Goal: Find specific page/section: Find specific page/section

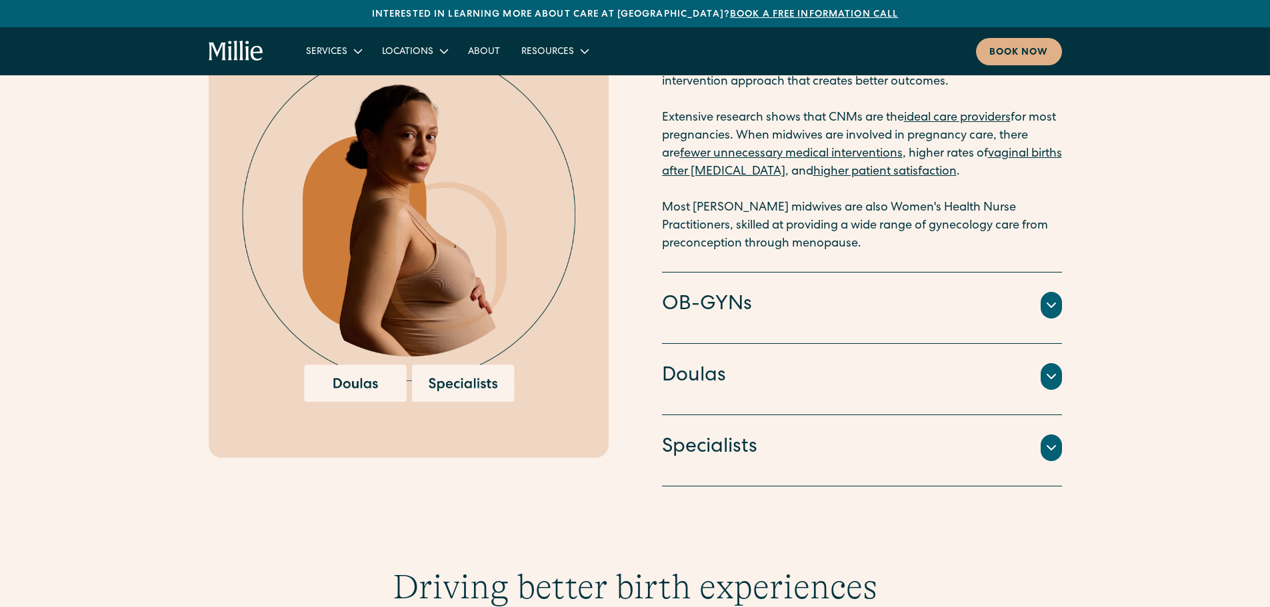
scroll to position [2067, 0]
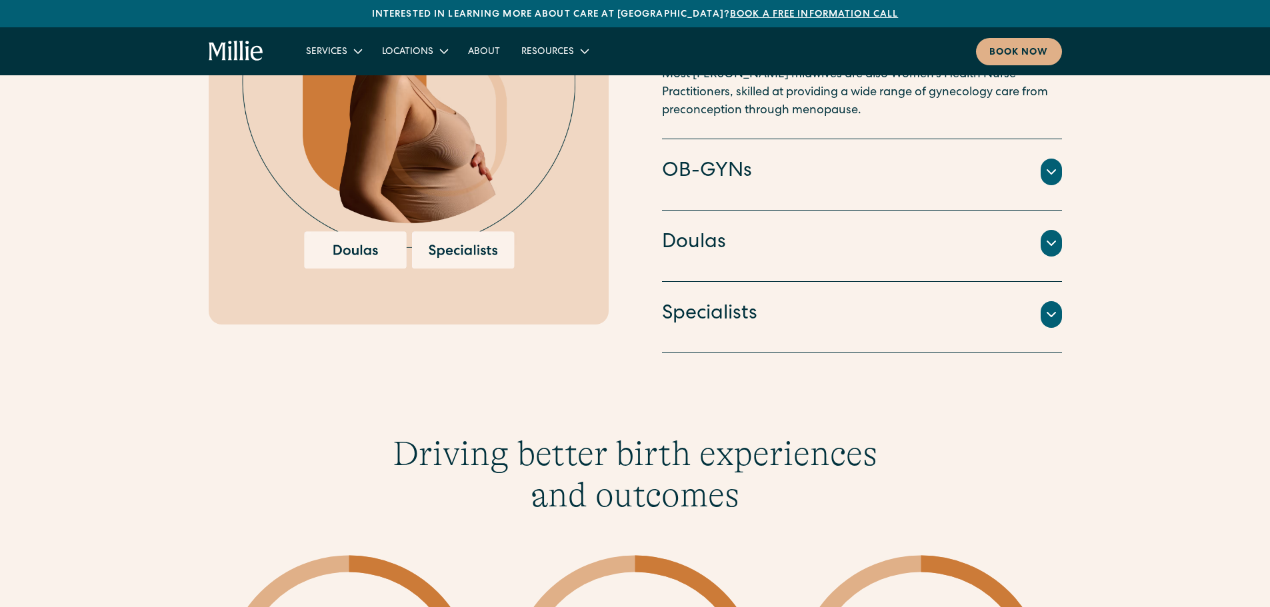
click at [767, 315] on div "Specialists" at bounding box center [862, 315] width 400 height 28
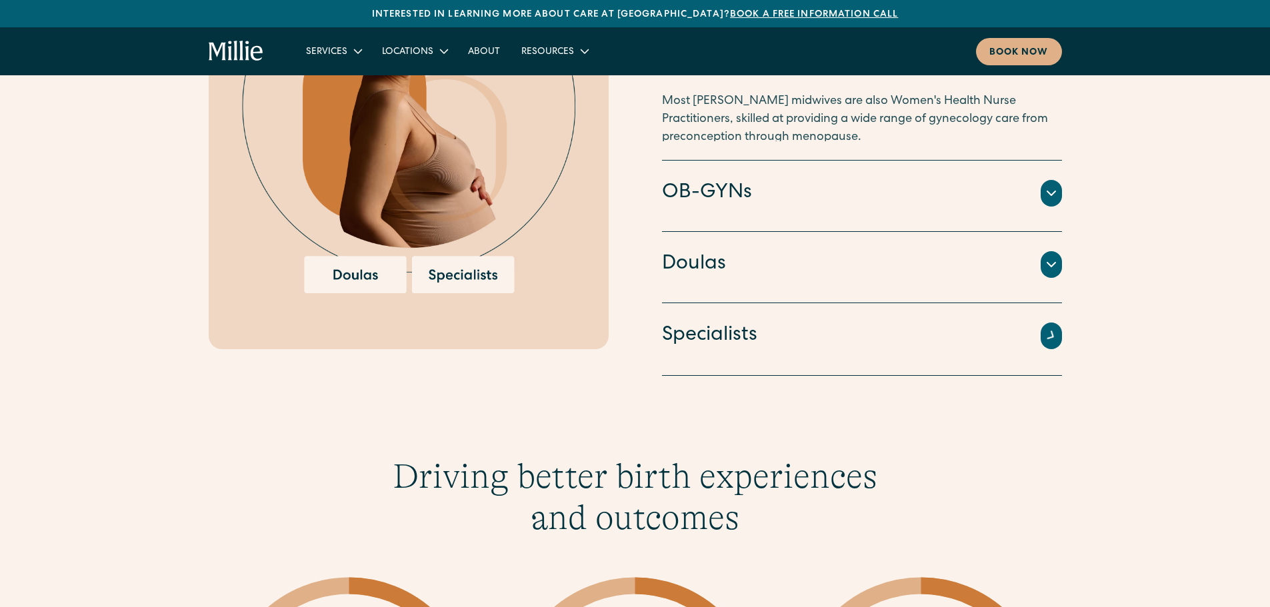
scroll to position [2038, 0]
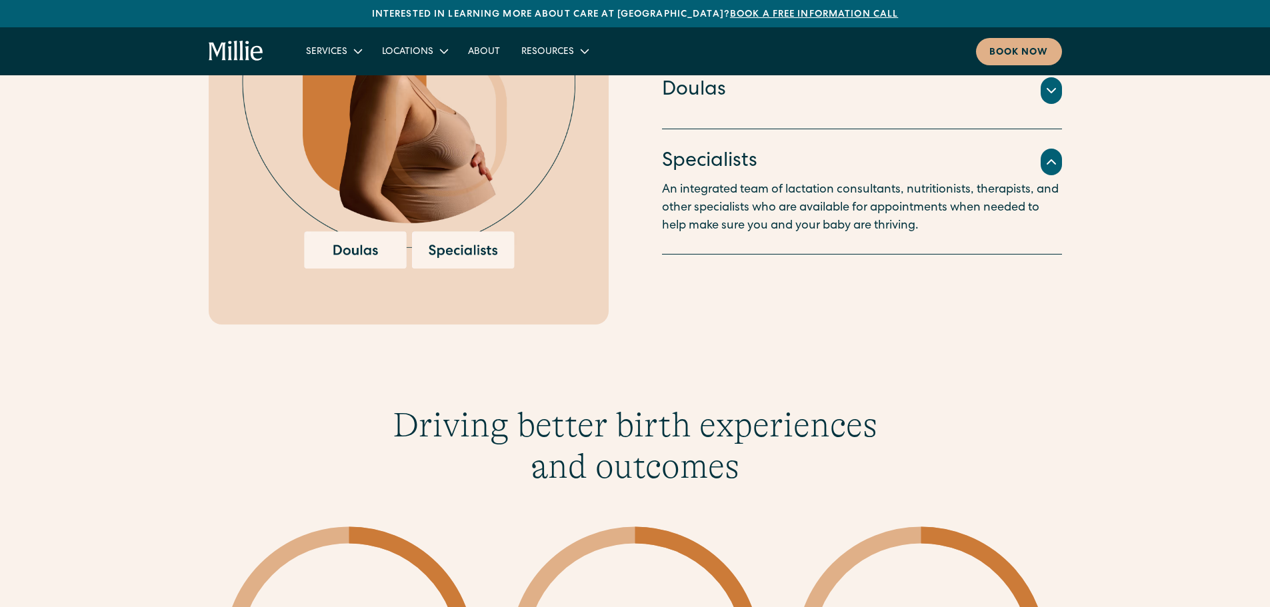
click at [1051, 169] on icon at bounding box center [1051, 162] width 16 height 16
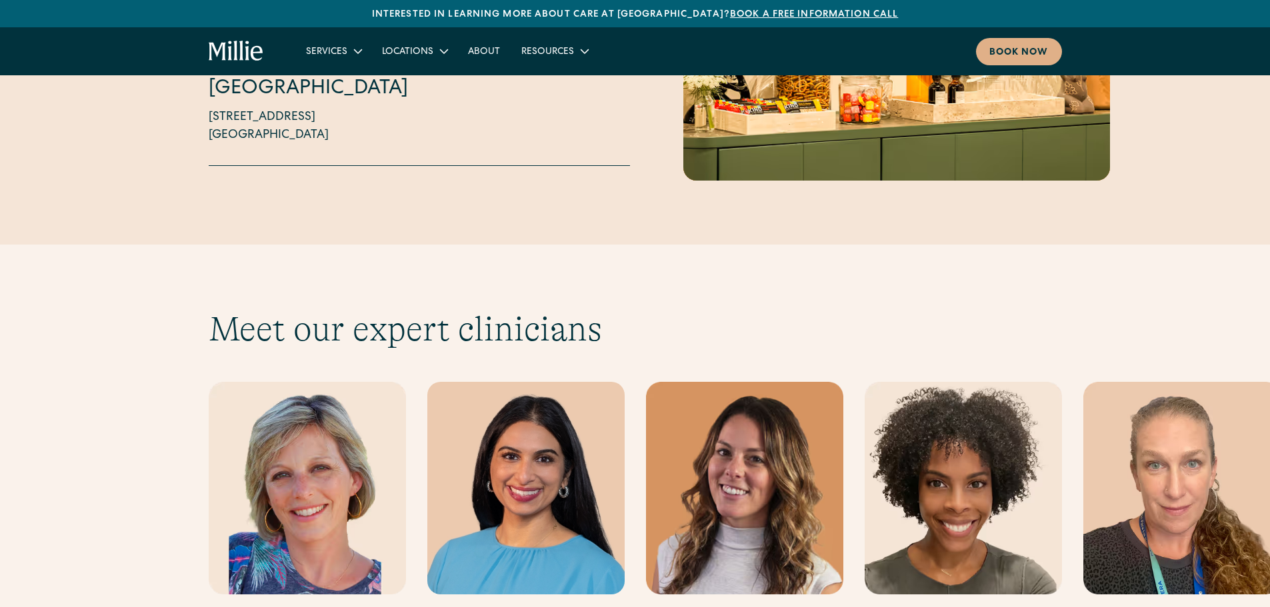
scroll to position [4038, 0]
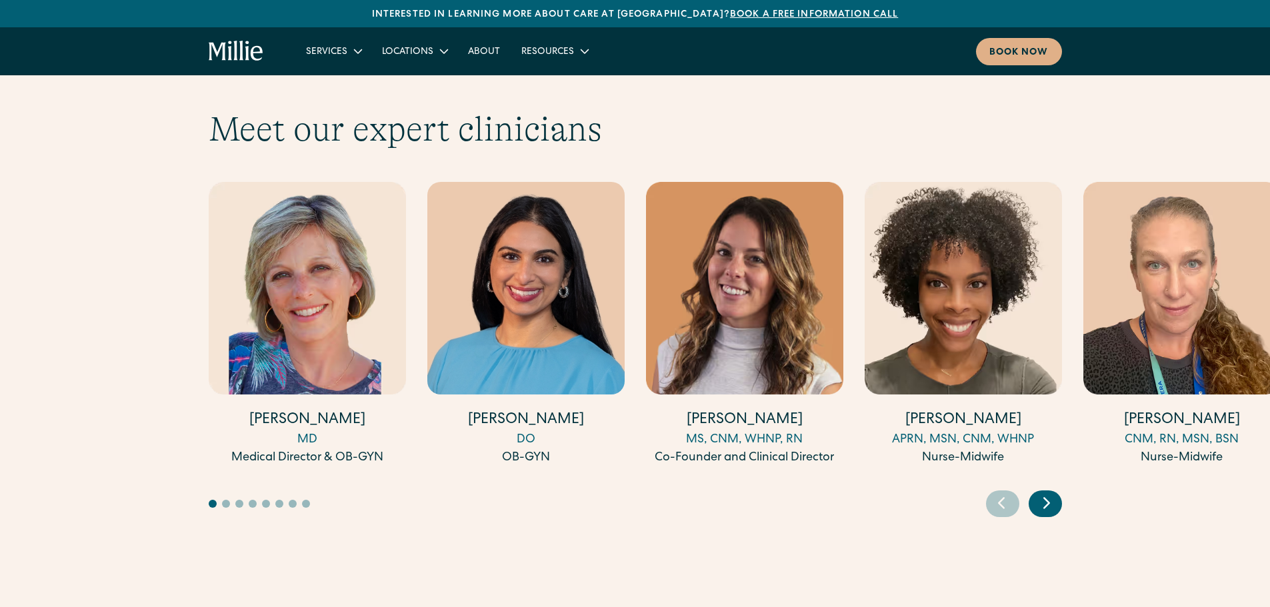
click at [1043, 493] on icon "Next slide" at bounding box center [1047, 503] width 20 height 21
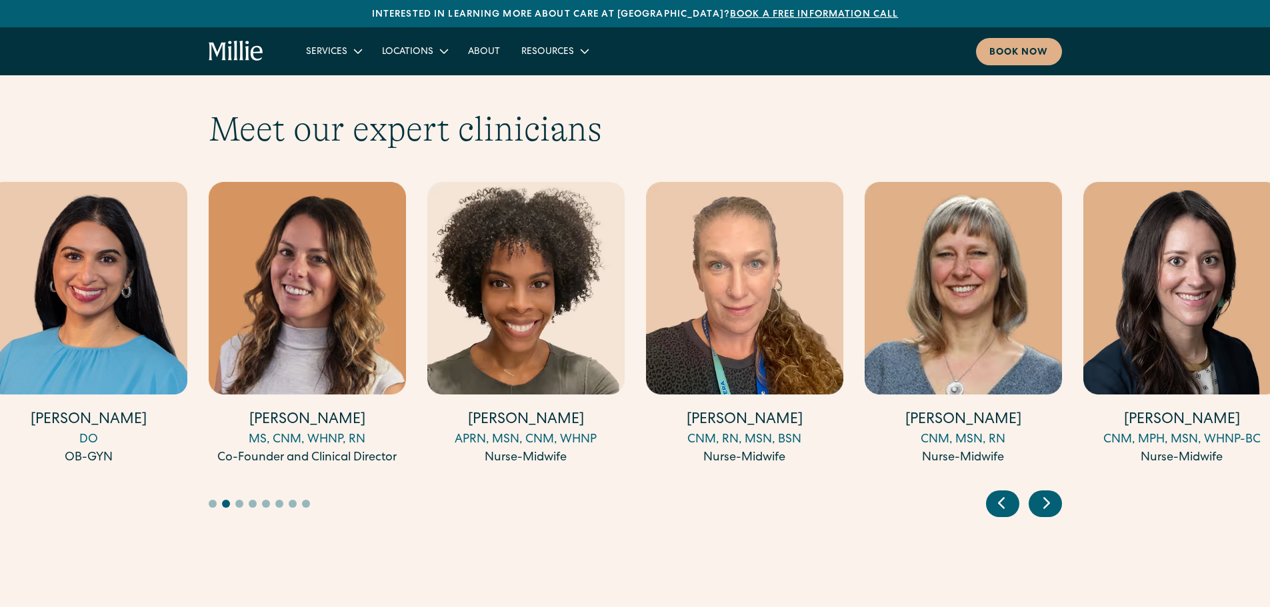
click at [1043, 493] on icon "Next slide" at bounding box center [1047, 503] width 20 height 21
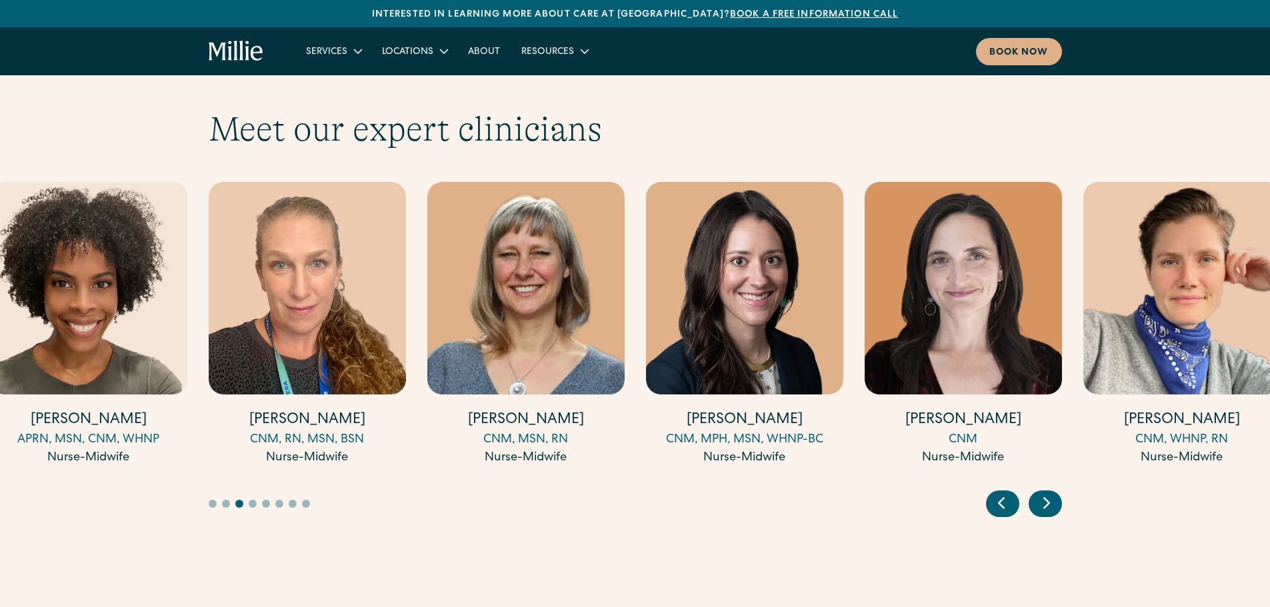
click at [1043, 493] on icon "Next slide" at bounding box center [1047, 503] width 20 height 21
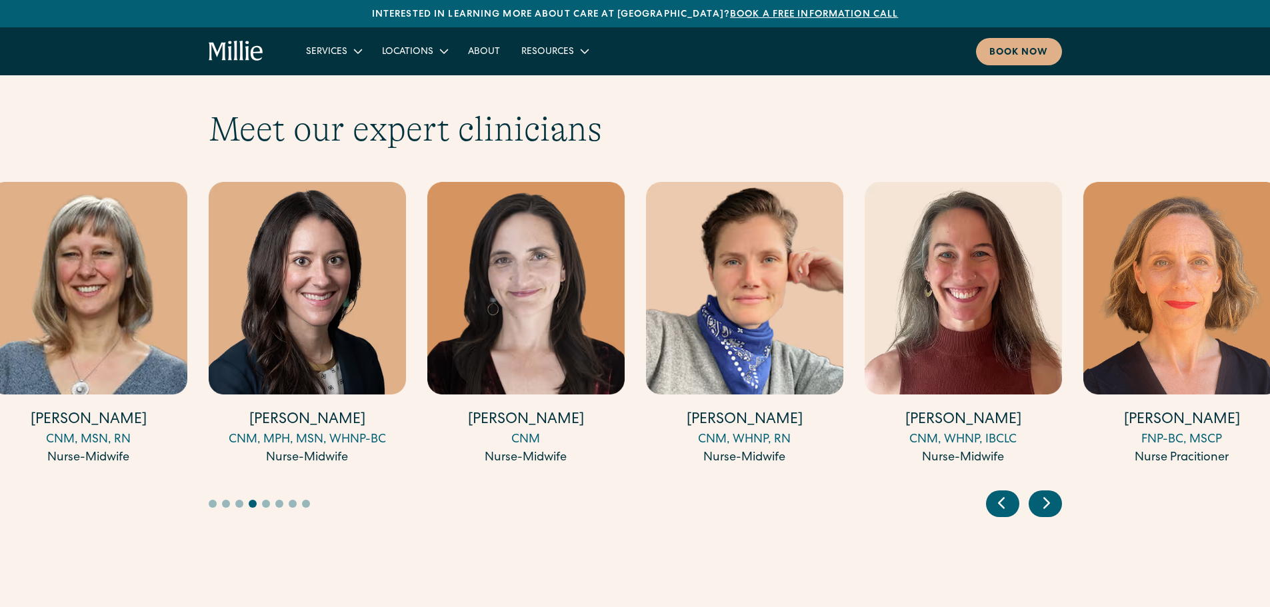
click at [1043, 493] on icon "Next slide" at bounding box center [1047, 503] width 20 height 21
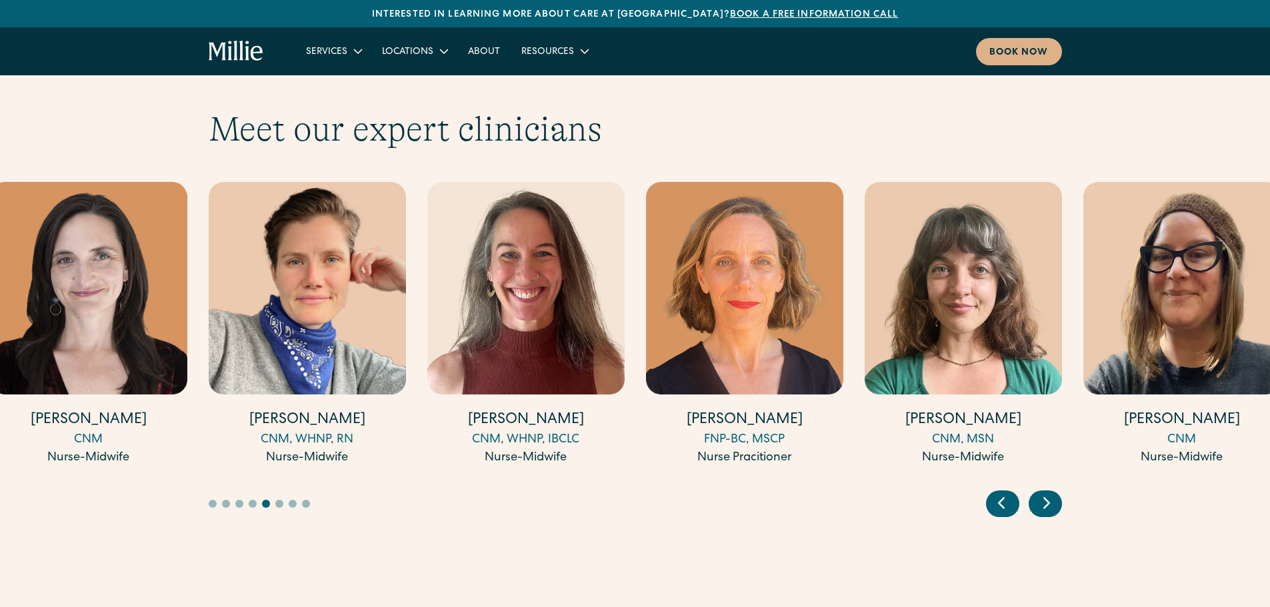
click at [1043, 493] on icon "Next slide" at bounding box center [1047, 503] width 20 height 21
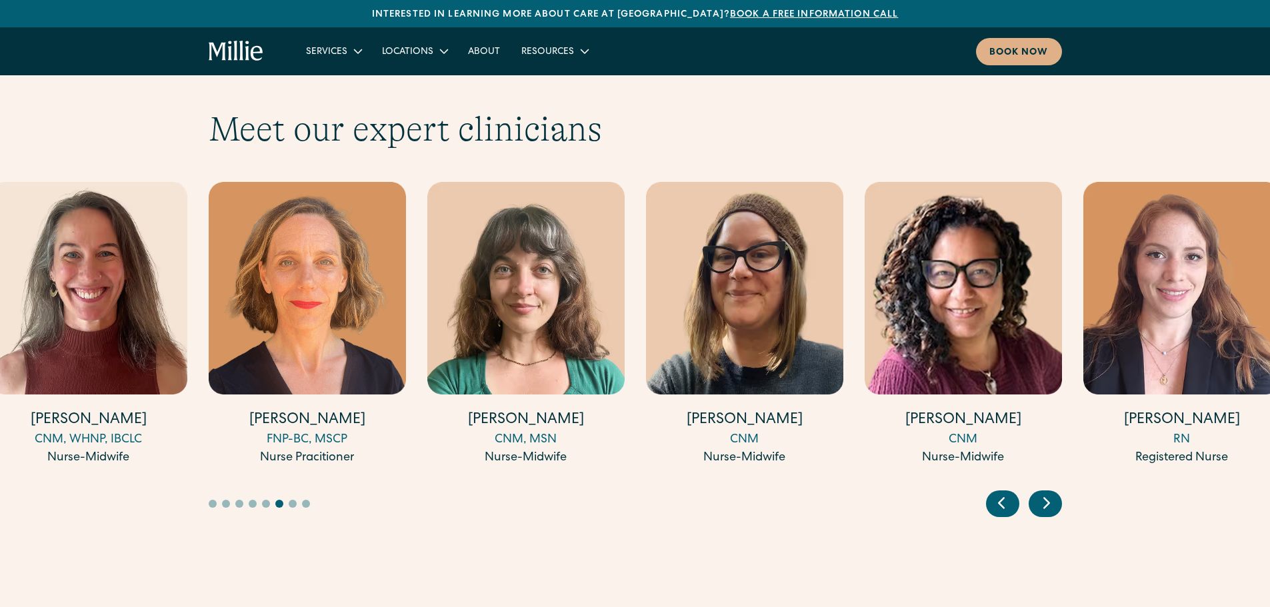
click at [1043, 493] on icon "Next slide" at bounding box center [1047, 503] width 20 height 21
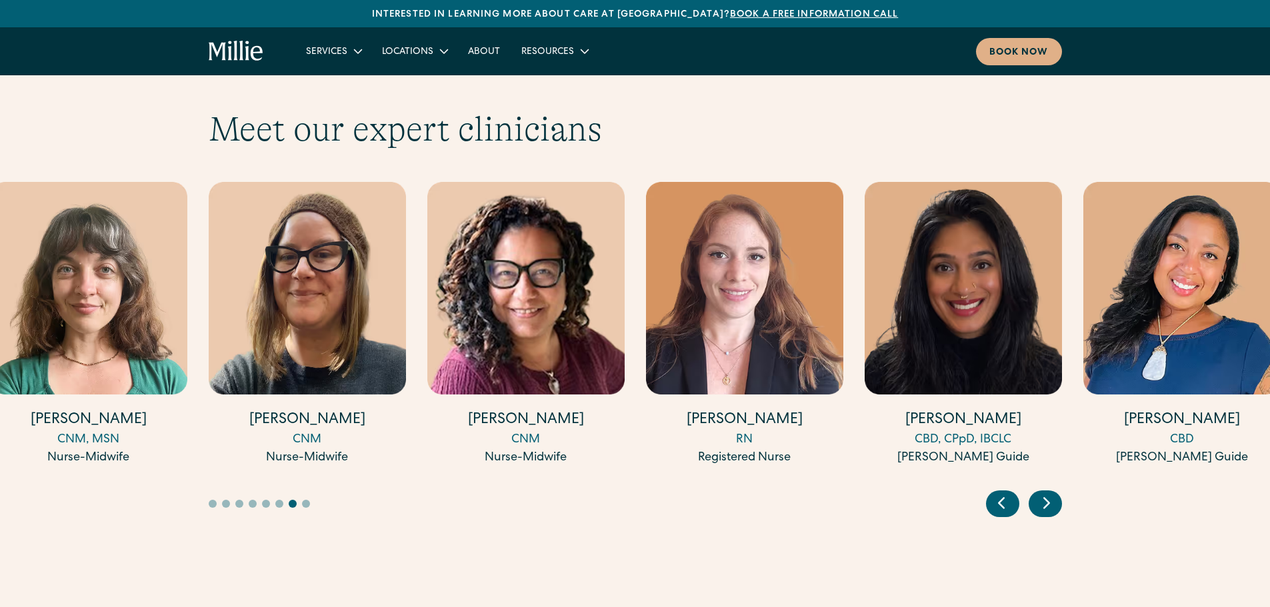
click at [1043, 493] on icon "Next slide" at bounding box center [1047, 503] width 20 height 21
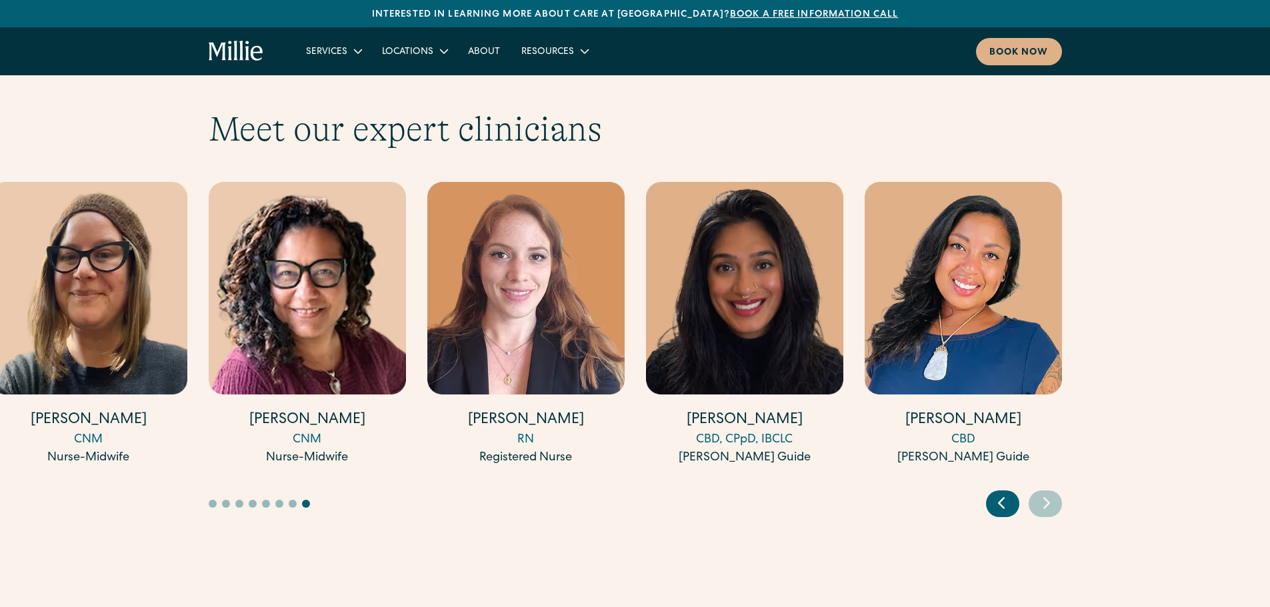
click at [1043, 493] on icon "Next slide" at bounding box center [1047, 503] width 20 height 21
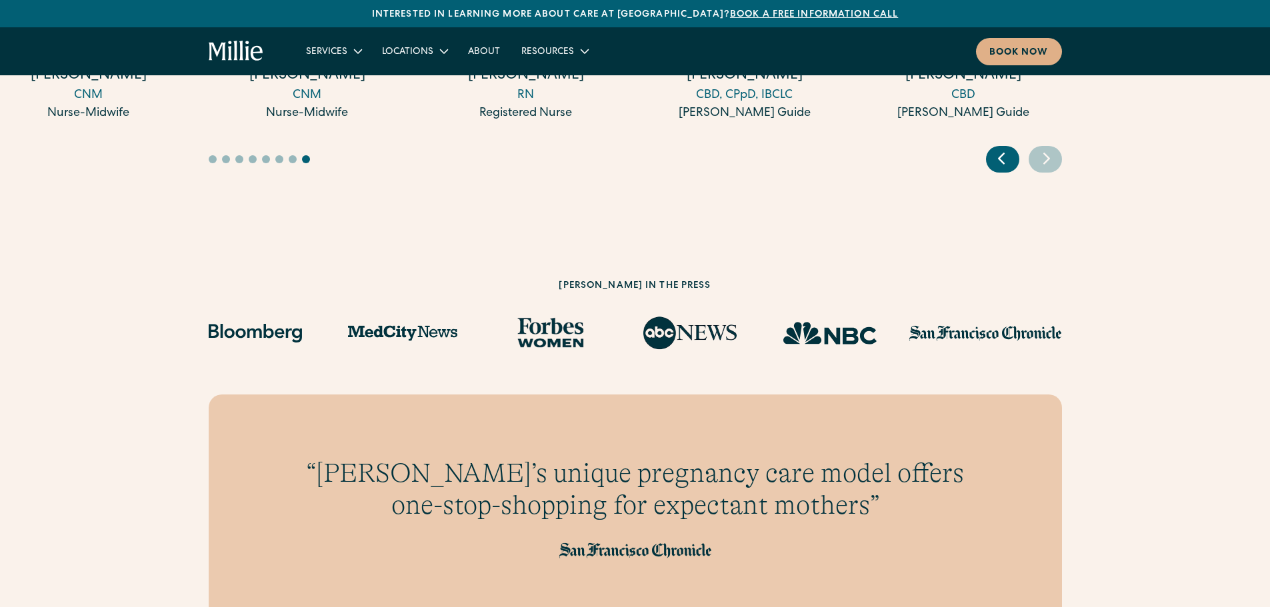
scroll to position [4105, 0]
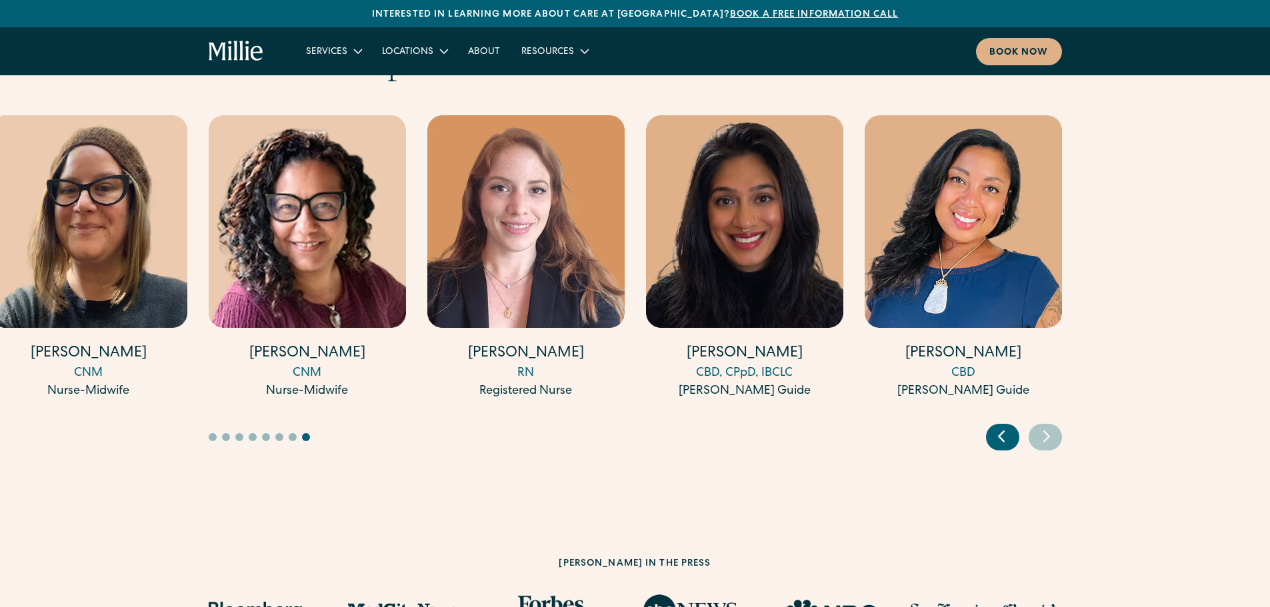
click at [990, 424] on div "Previous slide" at bounding box center [1002, 437] width 33 height 27
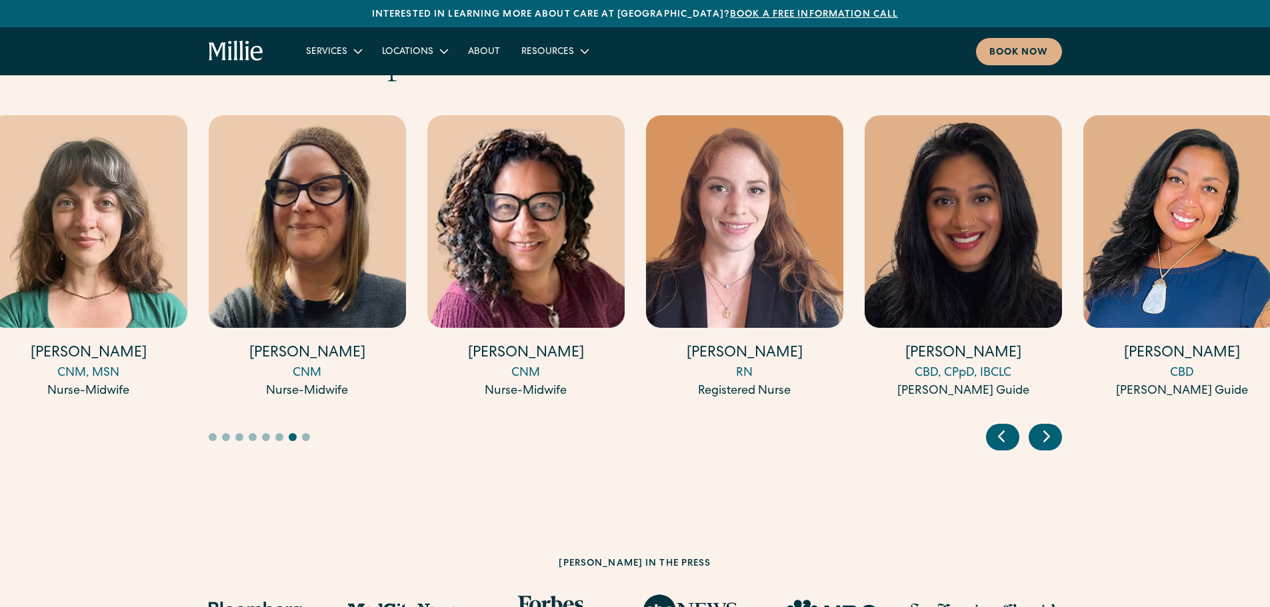
click at [990, 424] on div "Previous slide" at bounding box center [1002, 437] width 33 height 27
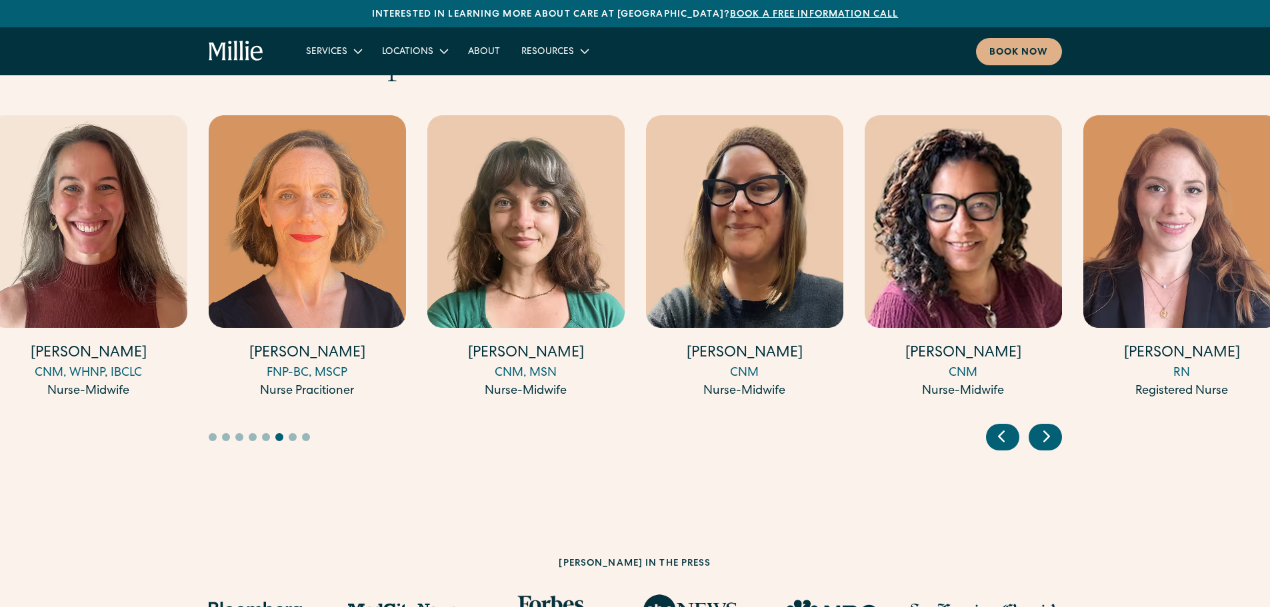
click at [990, 424] on div "Previous slide" at bounding box center [1002, 437] width 33 height 27
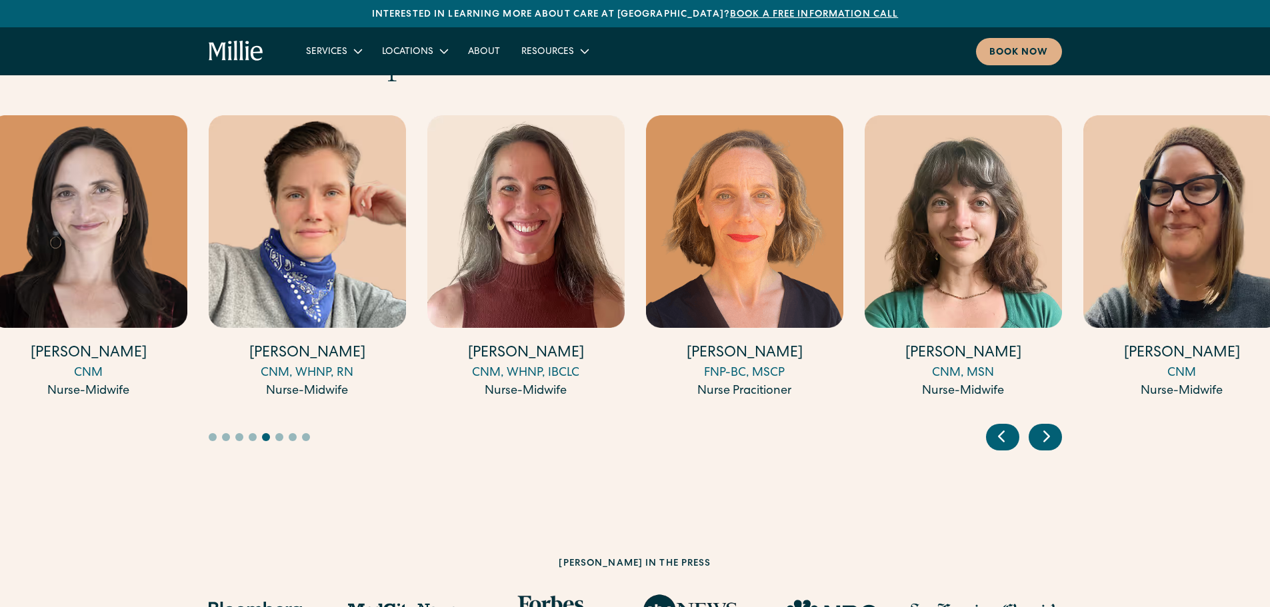
click at [993, 426] on icon "Previous slide" at bounding box center [1001, 436] width 20 height 21
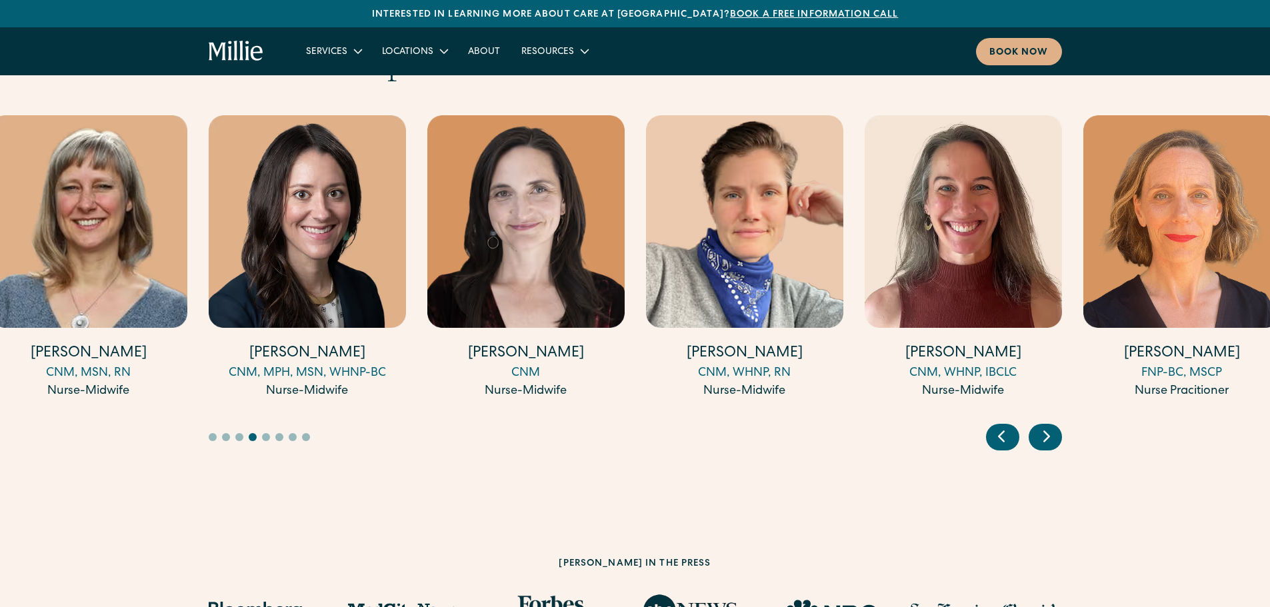
click at [993, 426] on icon "Previous slide" at bounding box center [1001, 436] width 20 height 21
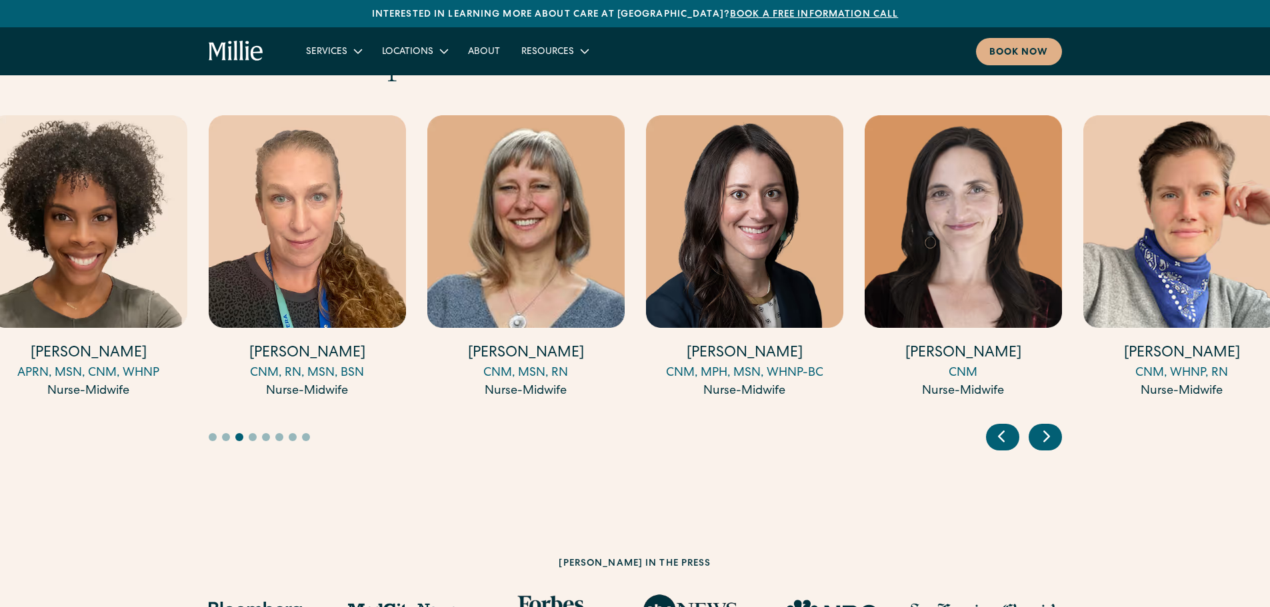
click at [993, 426] on icon "Previous slide" at bounding box center [1001, 436] width 20 height 21
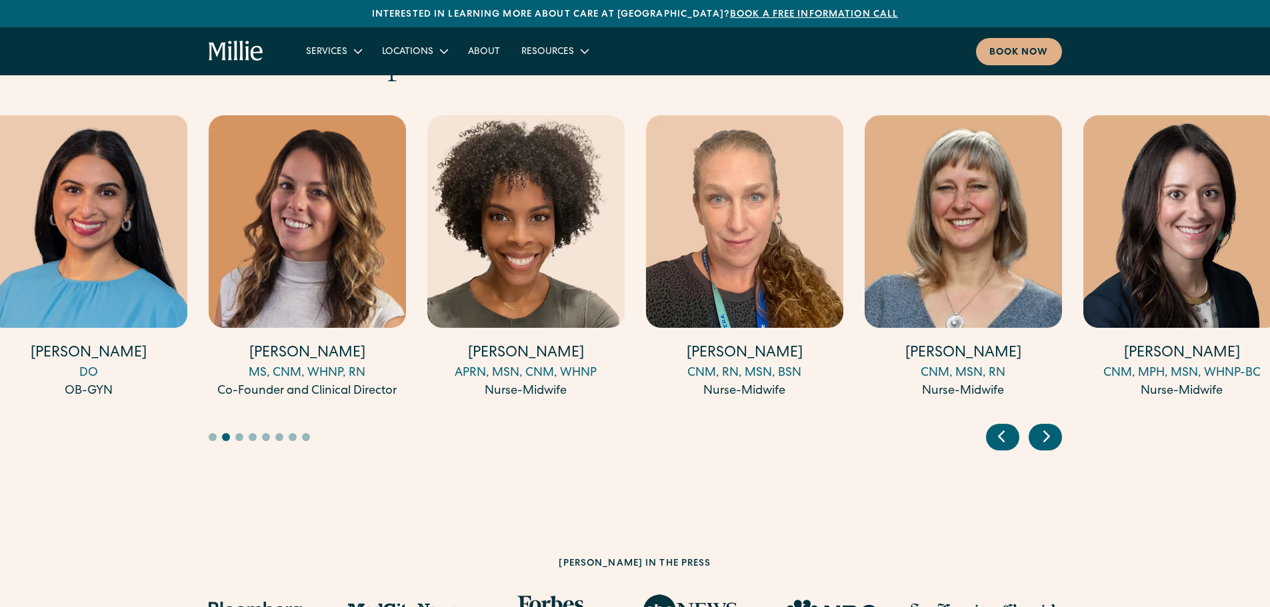
click at [993, 426] on icon "Previous slide" at bounding box center [1001, 436] width 20 height 21
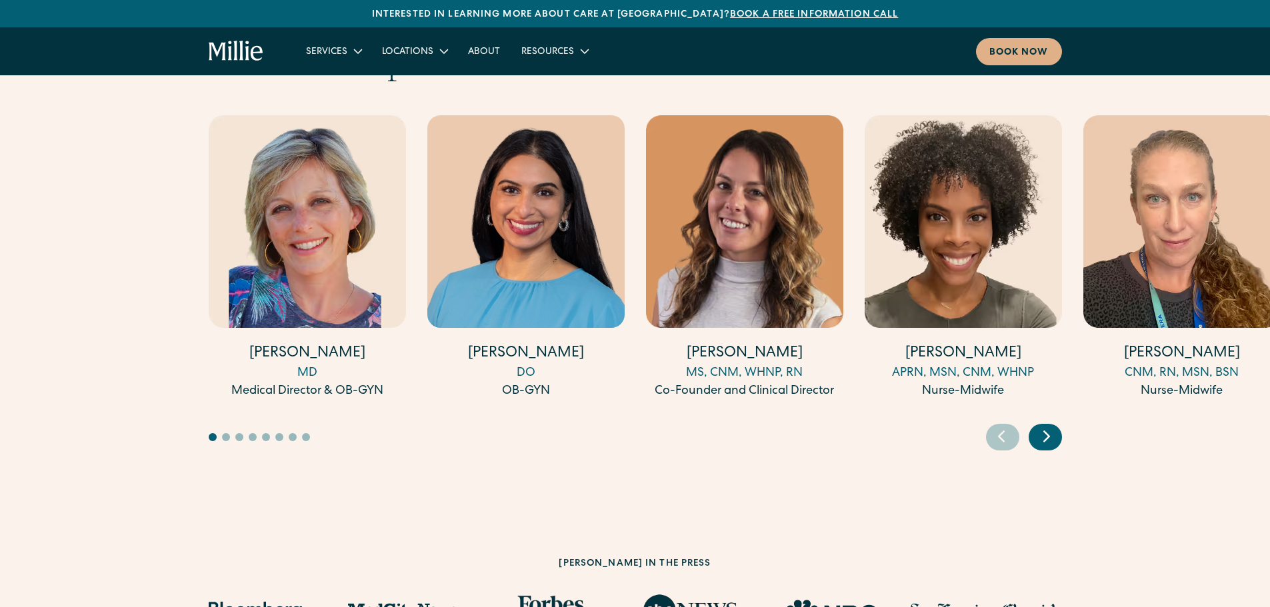
scroll to position [4038, 0]
